Goal: Transaction & Acquisition: Purchase product/service

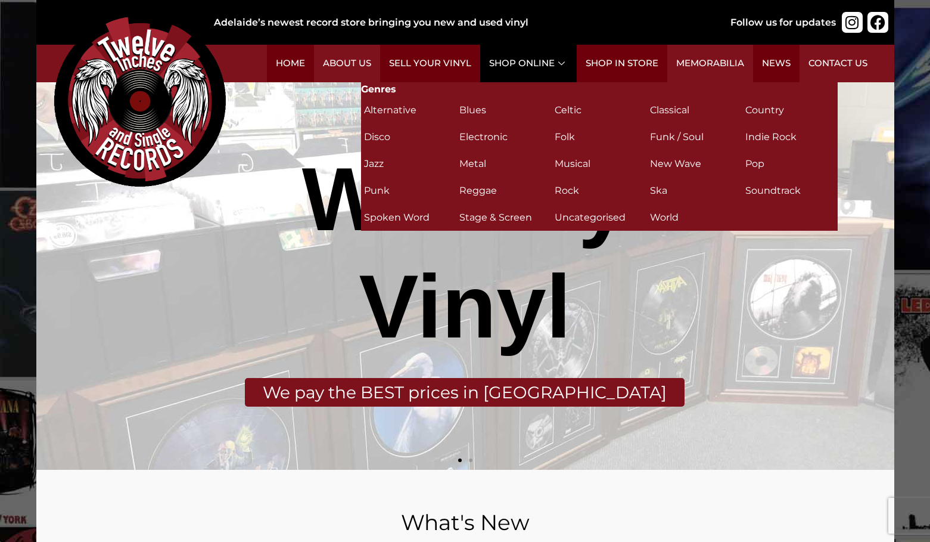
click at [551, 64] on link "Shop Online" at bounding box center [528, 64] width 97 height 38
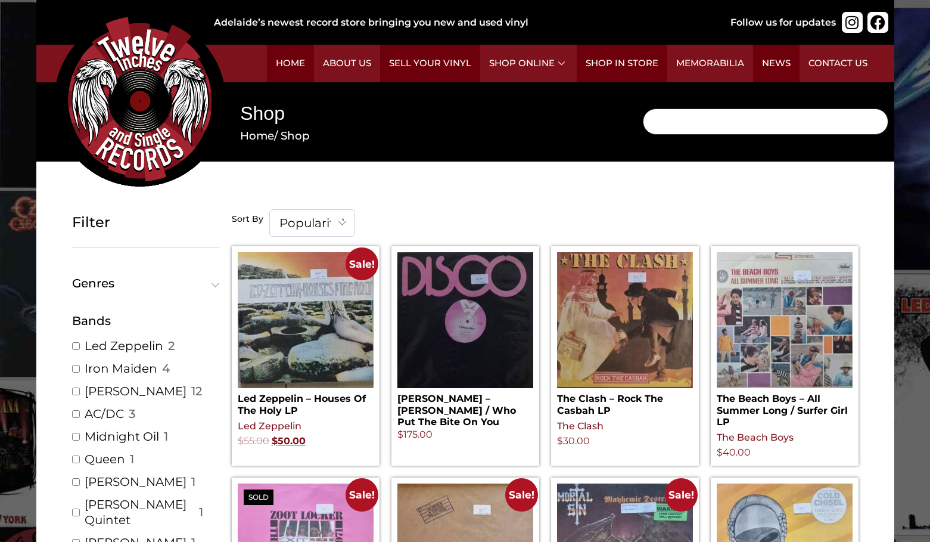
click at [655, 125] on input "Search" at bounding box center [766, 121] width 246 height 26
paste input "Ritmo Fantasía"
type input "Ritmo Fantasía"
